Goal: Information Seeking & Learning: Stay updated

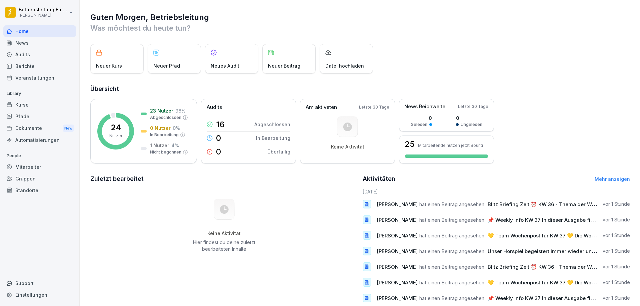
click at [48, 30] on div "Home" at bounding box center [39, 31] width 73 height 12
click at [31, 55] on div "Audits" at bounding box center [39, 55] width 73 height 12
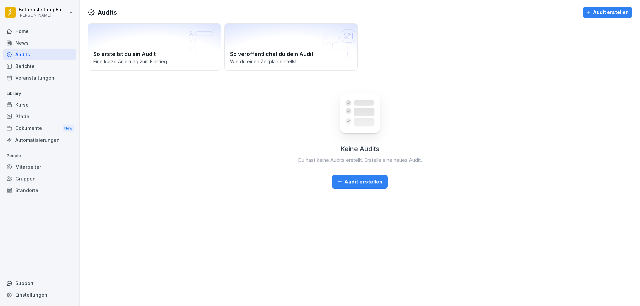
click at [37, 43] on div "News" at bounding box center [39, 43] width 73 height 12
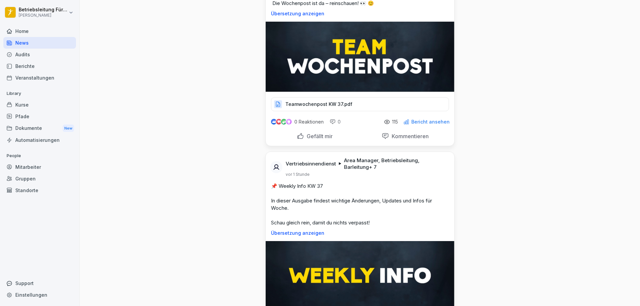
scroll to position [167, 0]
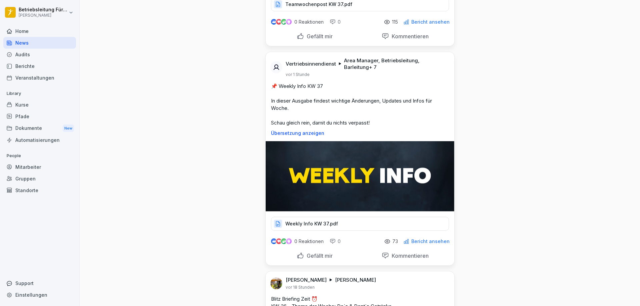
click at [321, 211] on img at bounding box center [360, 176] width 189 height 70
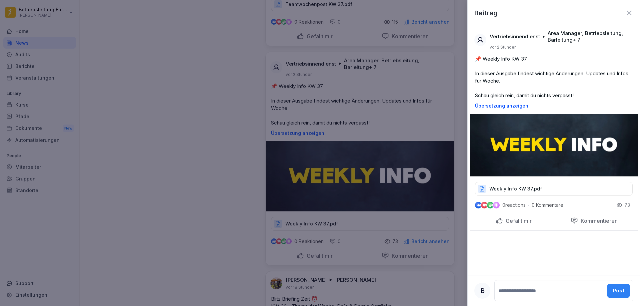
click at [526, 141] on img at bounding box center [553, 145] width 168 height 63
click at [500, 187] on p "Weekly Info KW 37.pdf" at bounding box center [515, 189] width 53 height 7
click at [503, 190] on p "Weekly Info KW 37.pdf" at bounding box center [515, 189] width 53 height 7
